Goal: Task Accomplishment & Management: Manage account settings

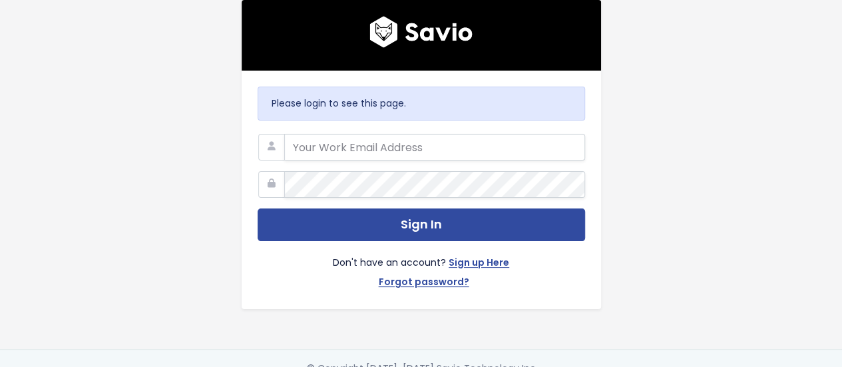
click at [369, 138] on input "email" at bounding box center [434, 147] width 301 height 27
type input "[PERSON_NAME][EMAIL_ADDRESS][DOMAIN_NAME]"
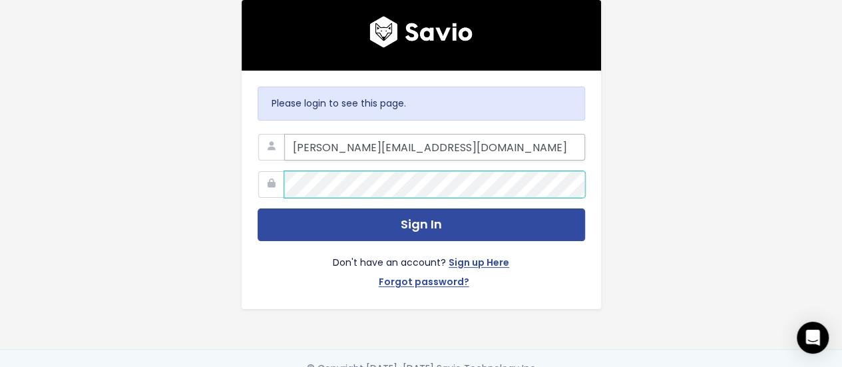
click at [258, 208] on button "Sign In" at bounding box center [422, 224] width 328 height 33
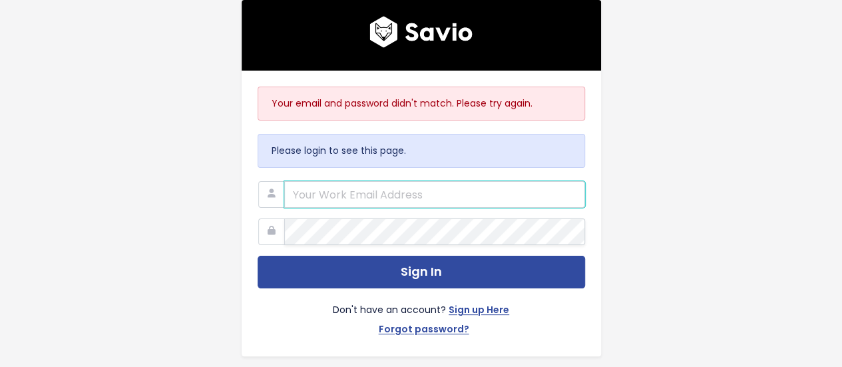
click at [356, 201] on input "email" at bounding box center [434, 194] width 301 height 27
type input "032001Alessandro*"
drag, startPoint x: 391, startPoint y: 200, endPoint x: 134, endPoint y: 208, distance: 256.4
click at [134, 208] on div "Your email and password didn't match. Please try again. Please login to see thi…" at bounding box center [421, 198] width 759 height 396
click at [342, 206] on input "email" at bounding box center [434, 194] width 301 height 27
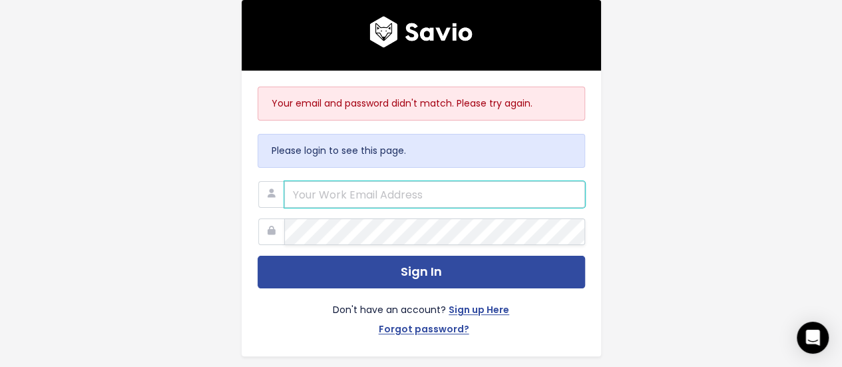
type input "[PERSON_NAME][EMAIL_ADDRESS][DOMAIN_NAME]"
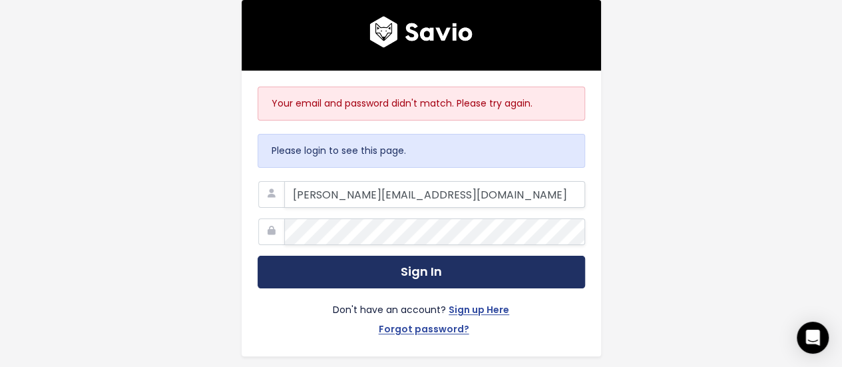
drag, startPoint x: 353, startPoint y: 263, endPoint x: 361, endPoint y: 264, distance: 8.8
click at [361, 264] on button "Sign In" at bounding box center [422, 272] width 328 height 33
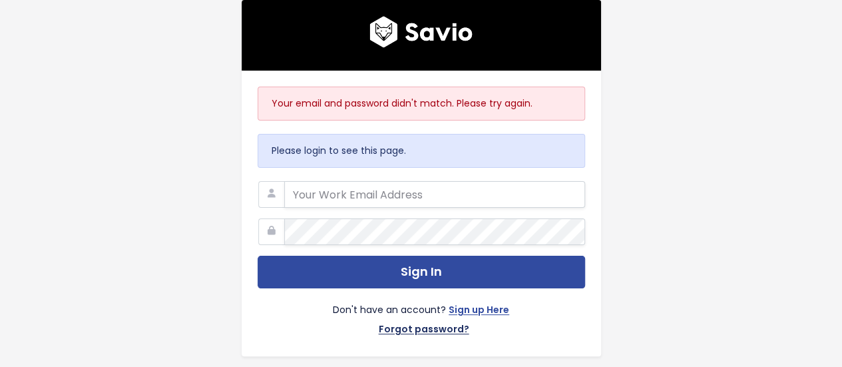
click at [417, 322] on link "Forgot password?" at bounding box center [424, 330] width 91 height 19
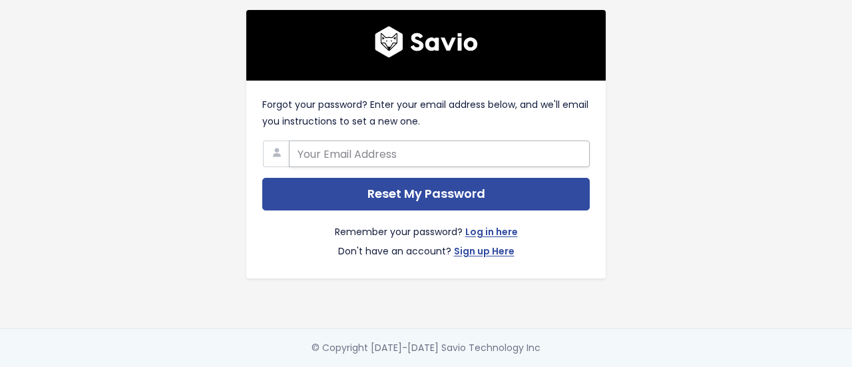
drag, startPoint x: 405, startPoint y: 162, endPoint x: 397, endPoint y: 153, distance: 11.8
click at [398, 154] on input "text" at bounding box center [439, 153] width 301 height 27
type input "[PERSON_NAME][EMAIL_ADDRESS][DOMAIN_NAME]"
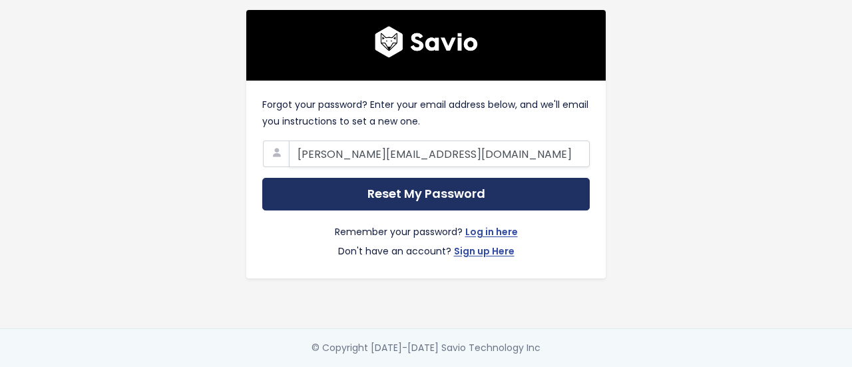
click at [399, 193] on input "Reset My Password" at bounding box center [426, 194] width 328 height 33
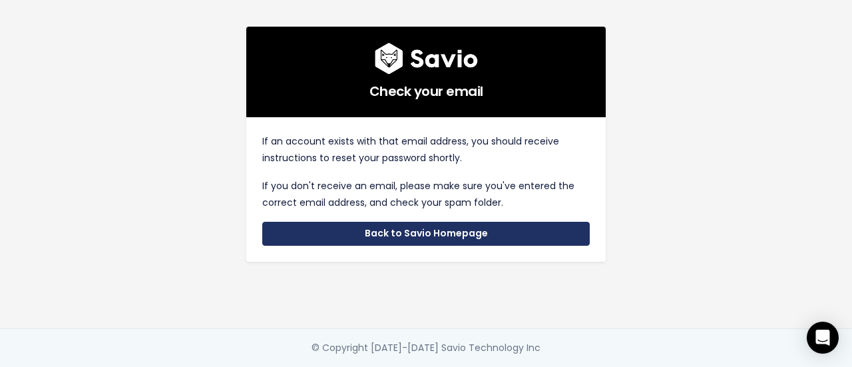
click at [318, 232] on link "Back to Savio Homepage" at bounding box center [426, 234] width 328 height 24
